Goal: Find contact information: Find contact information

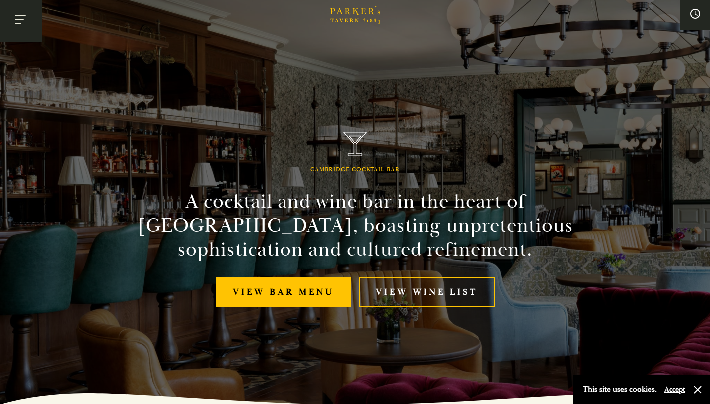
click at [19, 16] on button "Toggle navigation" at bounding box center [21, 21] width 42 height 42
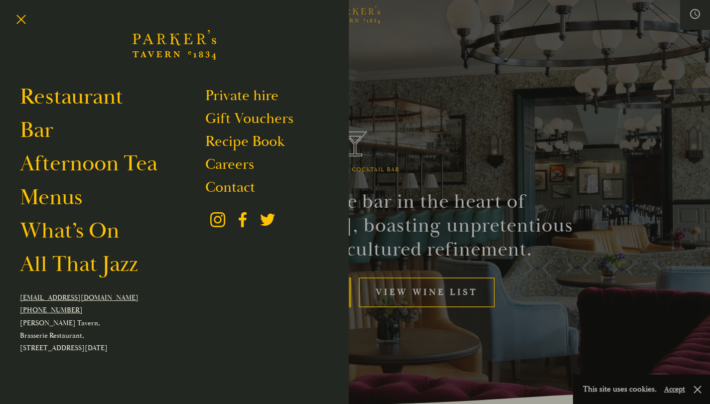
click at [57, 130] on li "Bar" at bounding box center [112, 130] width 185 height 28
click at [42, 127] on link "Bar" at bounding box center [36, 130] width 33 height 28
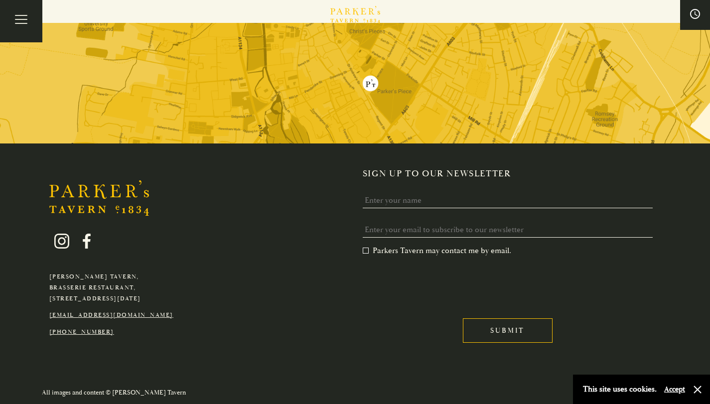
scroll to position [2536, 0]
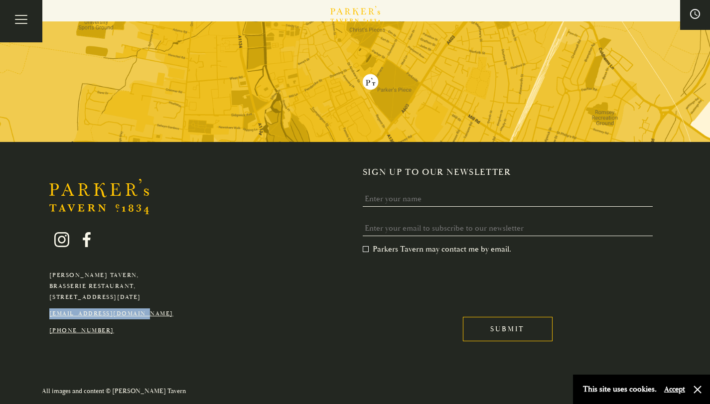
drag, startPoint x: 163, startPoint y: 315, endPoint x: 46, endPoint y: 314, distance: 116.6
click at [46, 314] on div "[PERSON_NAME][GEOGRAPHIC_DATA], [GEOGRAPHIC_DATA], [GEOGRAPHIC_DATA][DATE] [EMA…" at bounding box center [111, 276] width 139 height 119
copy link "[EMAIL_ADDRESS][DOMAIN_NAME]"
